Goal: Task Accomplishment & Management: Complete application form

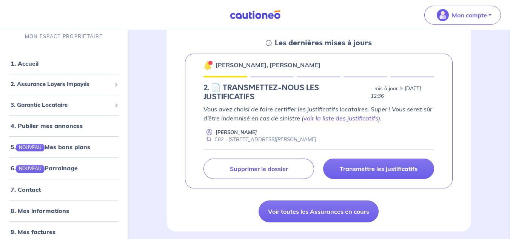
scroll to position [113, 0]
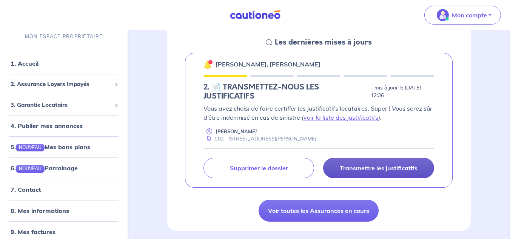
click at [392, 169] on p "Transmettre les justificatifs" at bounding box center [379, 168] width 78 height 8
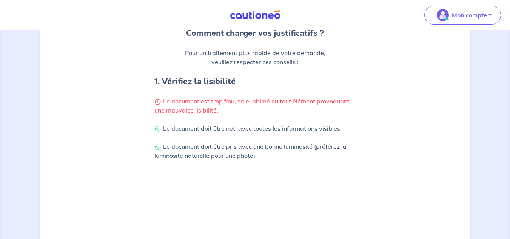
scroll to position [279, 0]
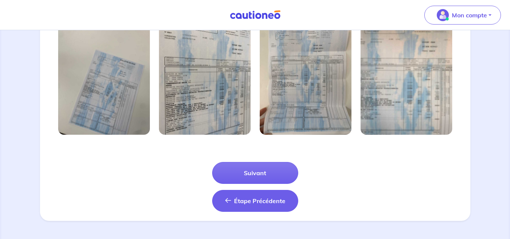
click at [260, 201] on span "Étape Précédente" at bounding box center [259, 201] width 51 height 8
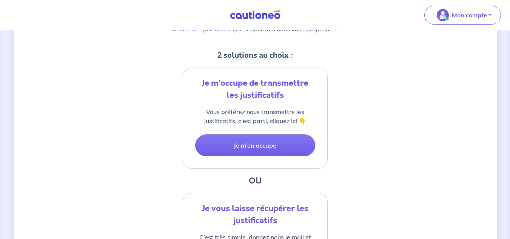
scroll to position [113, 0]
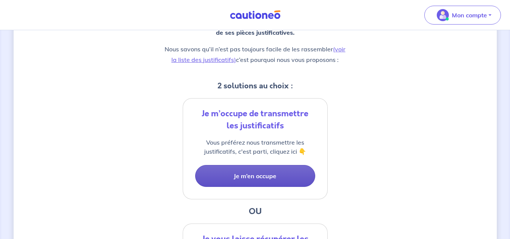
click at [252, 172] on button "Je m’en occupe" at bounding box center [255, 176] width 120 height 22
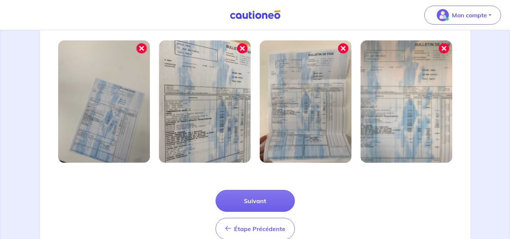
scroll to position [279, 0]
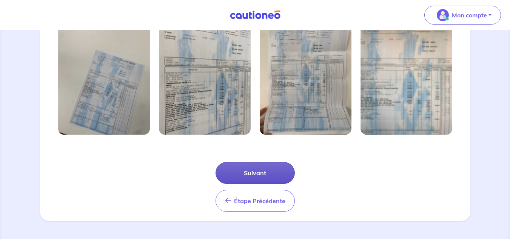
click at [269, 174] on button "Suivant" at bounding box center [254, 173] width 79 height 22
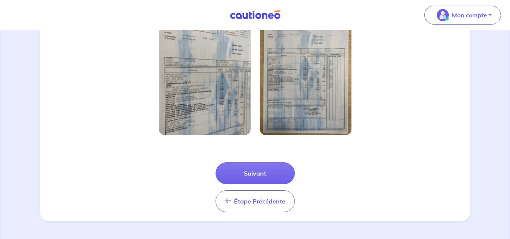
scroll to position [243, 0]
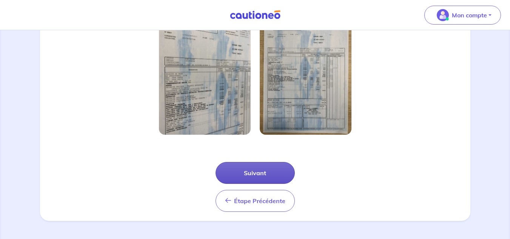
click at [272, 172] on button "Suivant" at bounding box center [254, 173] width 79 height 22
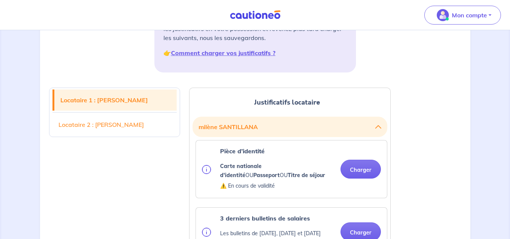
scroll to position [151, 0]
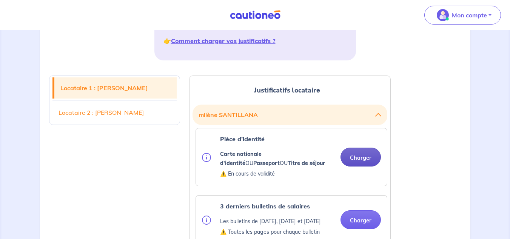
click at [364, 155] on button "Charger" at bounding box center [360, 157] width 40 height 19
click at [359, 156] on button "Charger" at bounding box center [360, 157] width 40 height 19
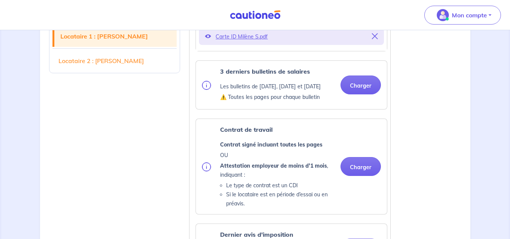
scroll to position [340, 0]
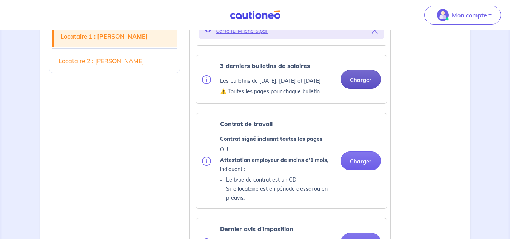
click at [356, 83] on button "Charger" at bounding box center [360, 79] width 40 height 19
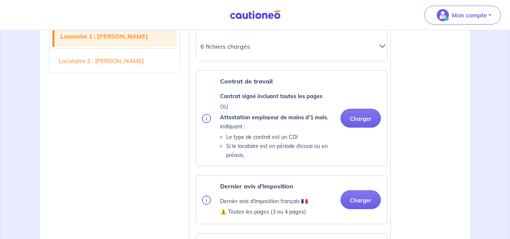
scroll to position [415, 0]
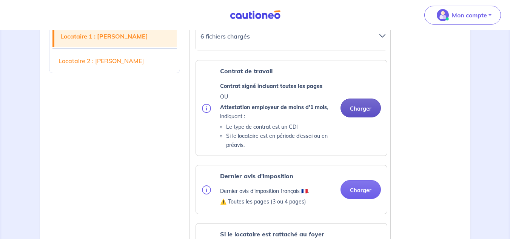
click at [348, 115] on button "Charger" at bounding box center [360, 107] width 40 height 19
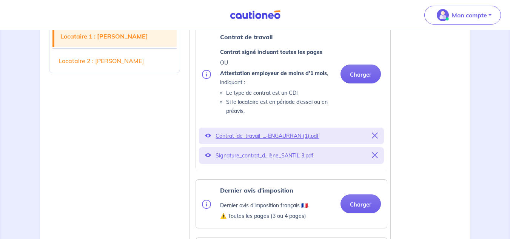
scroll to position [528, 0]
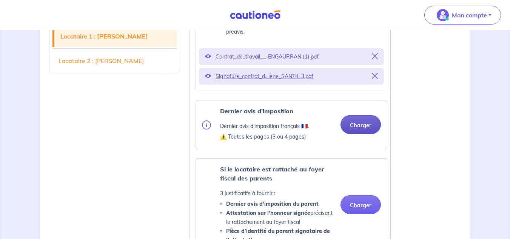
click at [360, 131] on button "Charger" at bounding box center [360, 124] width 40 height 19
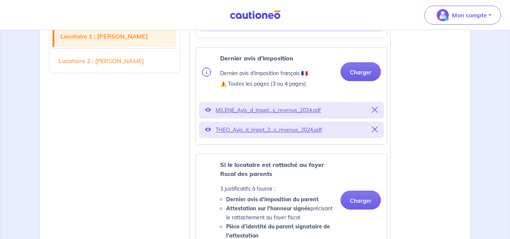
scroll to position [468, 0]
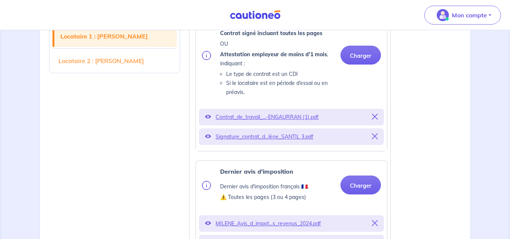
click at [377, 120] on icon at bounding box center [375, 117] width 6 height 6
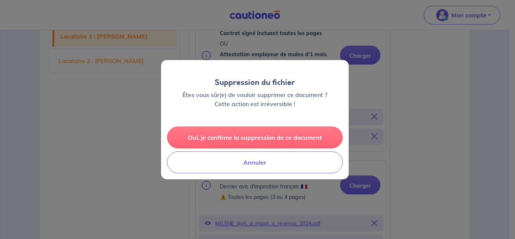
click at [278, 132] on button "Oui, je confirme la suppression de ce document" at bounding box center [255, 137] width 176 height 22
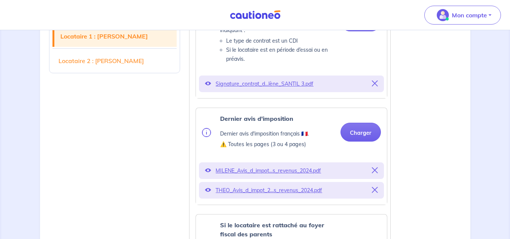
scroll to position [581, 0]
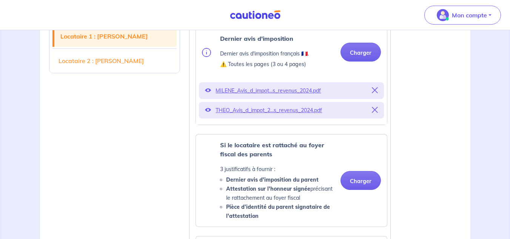
click at [377, 113] on icon at bounding box center [375, 110] width 6 height 6
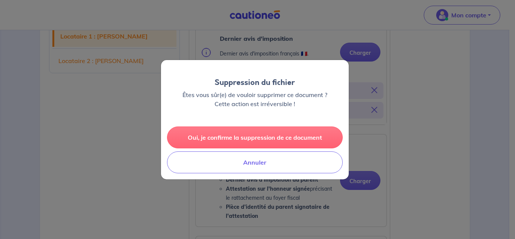
click at [300, 136] on button "Oui, je confirme la suppression de ce document" at bounding box center [255, 137] width 176 height 22
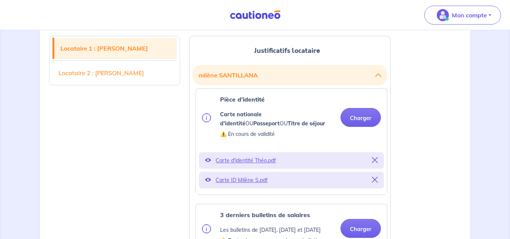
scroll to position [204, 0]
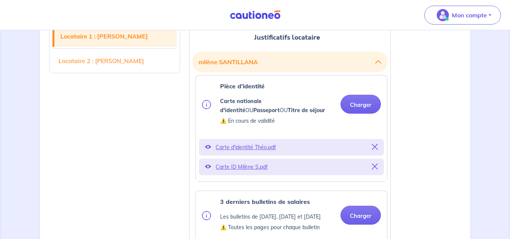
click at [374, 147] on icon at bounding box center [375, 147] width 6 height 6
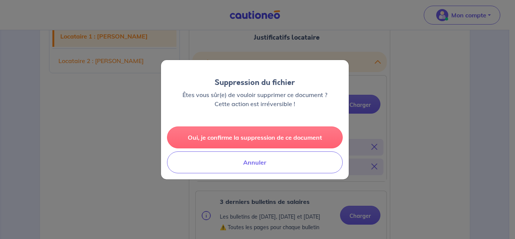
click at [285, 140] on button "Oui, je confirme la suppression de ce document" at bounding box center [255, 137] width 176 height 22
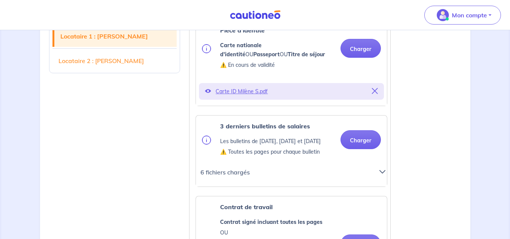
scroll to position [279, 0]
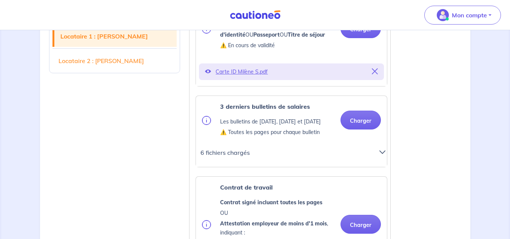
click at [383, 155] on icon at bounding box center [382, 152] width 6 height 6
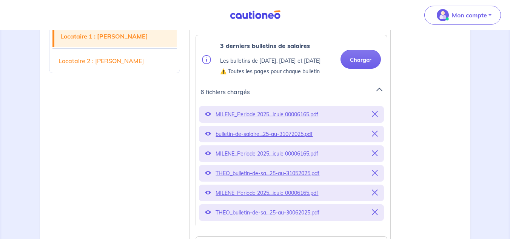
scroll to position [355, 0]
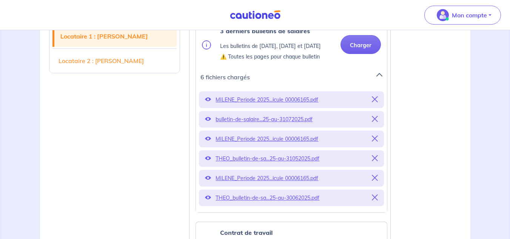
click at [376, 161] on icon at bounding box center [375, 158] width 6 height 6
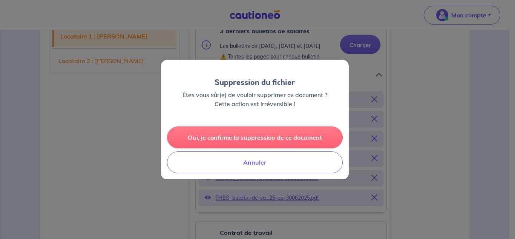
click at [317, 132] on button "Oui, je confirme la suppression de ce document" at bounding box center [255, 137] width 176 height 22
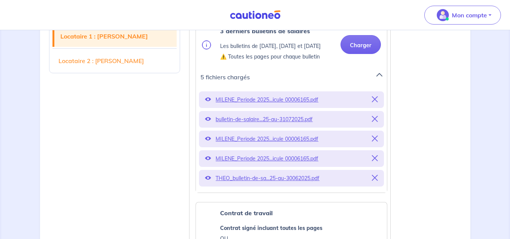
click at [375, 181] on icon at bounding box center [375, 178] width 6 height 6
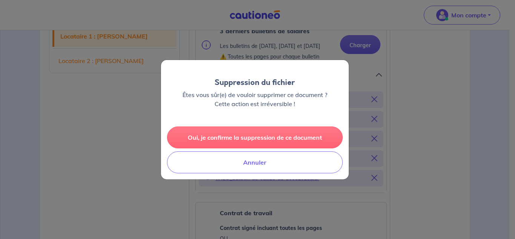
click at [304, 138] on button "Oui, je confirme la suppression de ce document" at bounding box center [255, 137] width 176 height 22
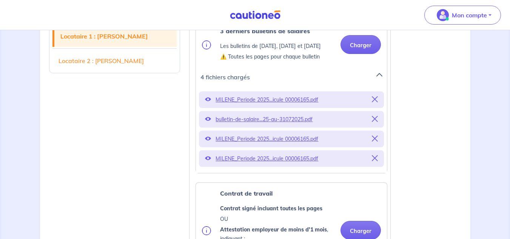
click at [374, 122] on icon at bounding box center [375, 119] width 6 height 6
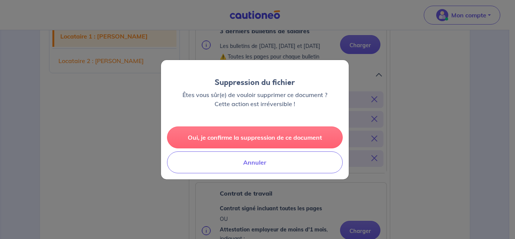
click at [302, 134] on button "Oui, je confirme la suppression de ce document" at bounding box center [255, 137] width 176 height 22
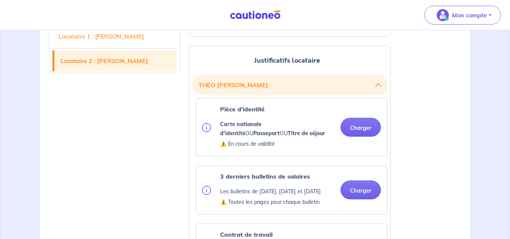
scroll to position [958, 0]
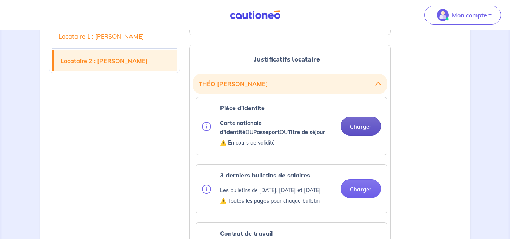
click at [367, 135] on button "Charger" at bounding box center [360, 126] width 40 height 19
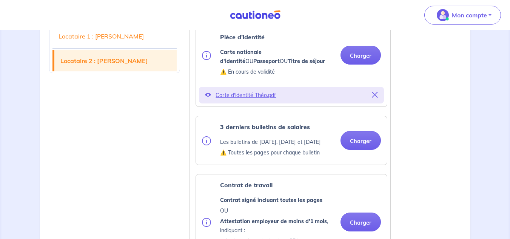
scroll to position [1034, 0]
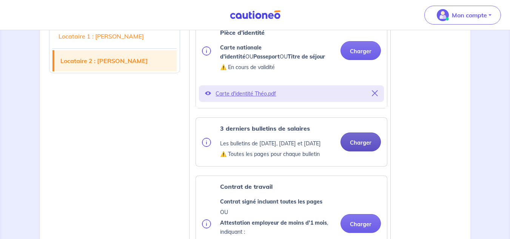
click at [355, 151] on button "Charger" at bounding box center [360, 141] width 40 height 19
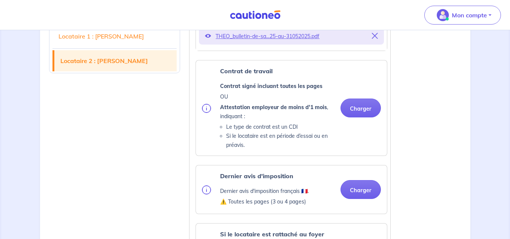
scroll to position [1222, 0]
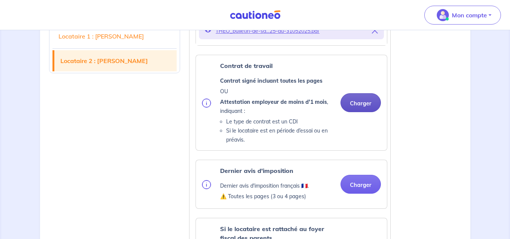
click at [361, 112] on button "Charger" at bounding box center [360, 102] width 40 height 19
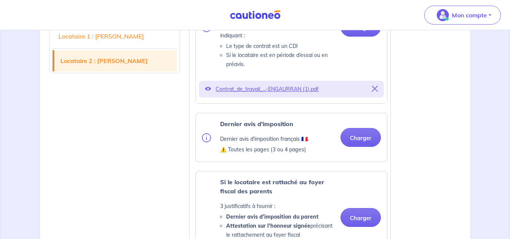
scroll to position [1336, 0]
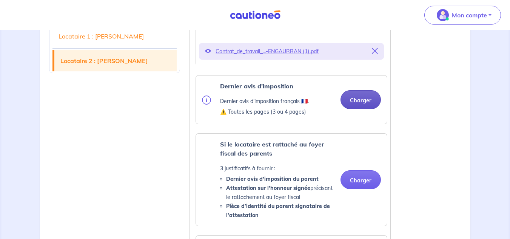
click at [350, 109] on button "Charger" at bounding box center [360, 99] width 40 height 19
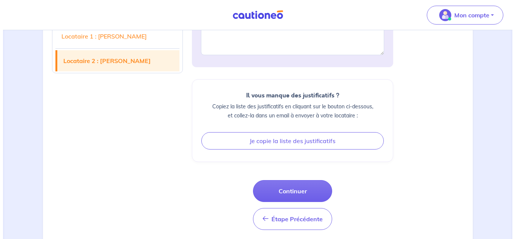
scroll to position [1853, 0]
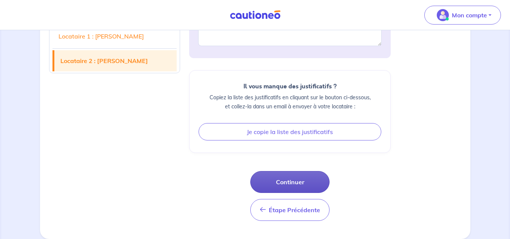
click at [285, 179] on button "Continuer" at bounding box center [289, 182] width 79 height 22
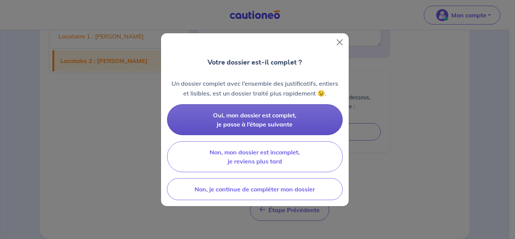
click at [241, 115] on span "Oui, mon dossier est complet, je passe à l’étape suivante" at bounding box center [254, 119] width 83 height 17
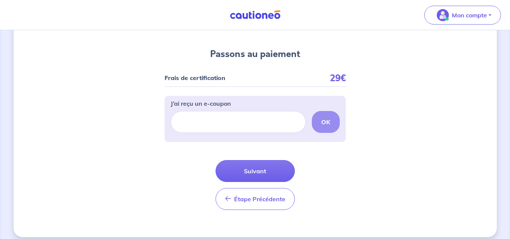
scroll to position [75, 0]
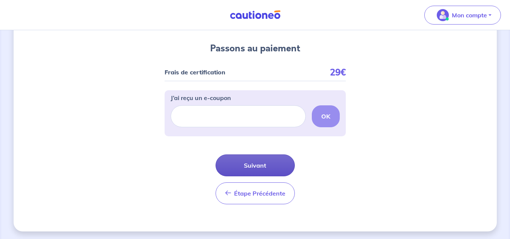
click at [269, 165] on button "Suivant" at bounding box center [254, 165] width 79 height 22
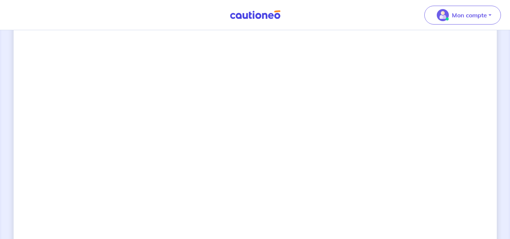
scroll to position [335, 0]
click at [411, 157] on div "2 3 Justificatifs locataire Informations paiement Confirmation d'envoi Passons …" at bounding box center [255, 56] width 483 height 705
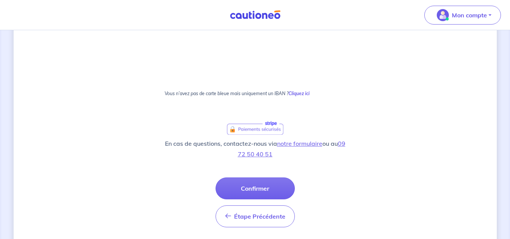
scroll to position [477, 0]
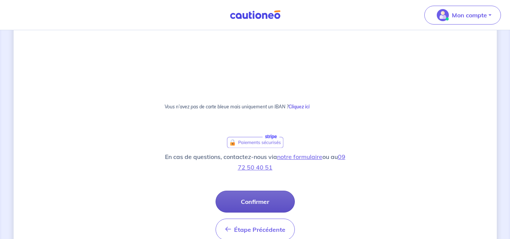
click at [249, 202] on button "Confirmer" at bounding box center [254, 202] width 79 height 22
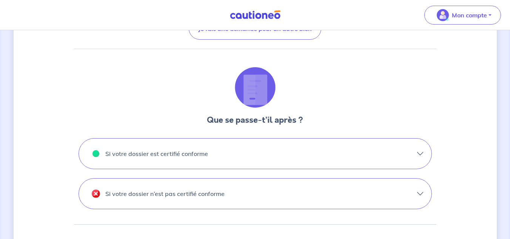
scroll to position [189, 0]
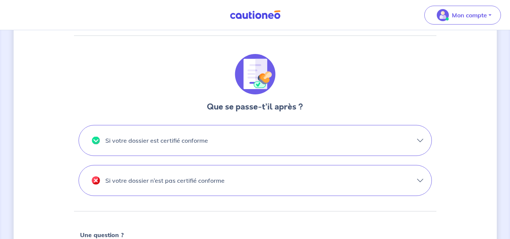
click at [419, 140] on button "Si votre dossier est certifié conforme" at bounding box center [255, 140] width 352 height 30
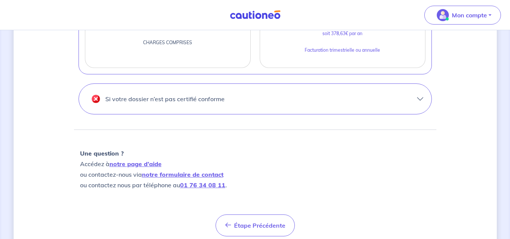
scroll to position [415, 0]
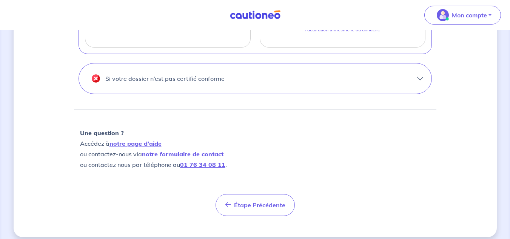
click at [420, 78] on button "Si votre dossier n’est pas certifié conforme" at bounding box center [255, 78] width 352 height 30
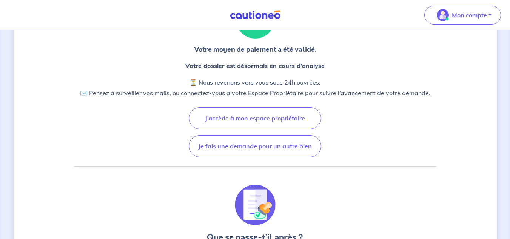
scroll to position [0, 0]
